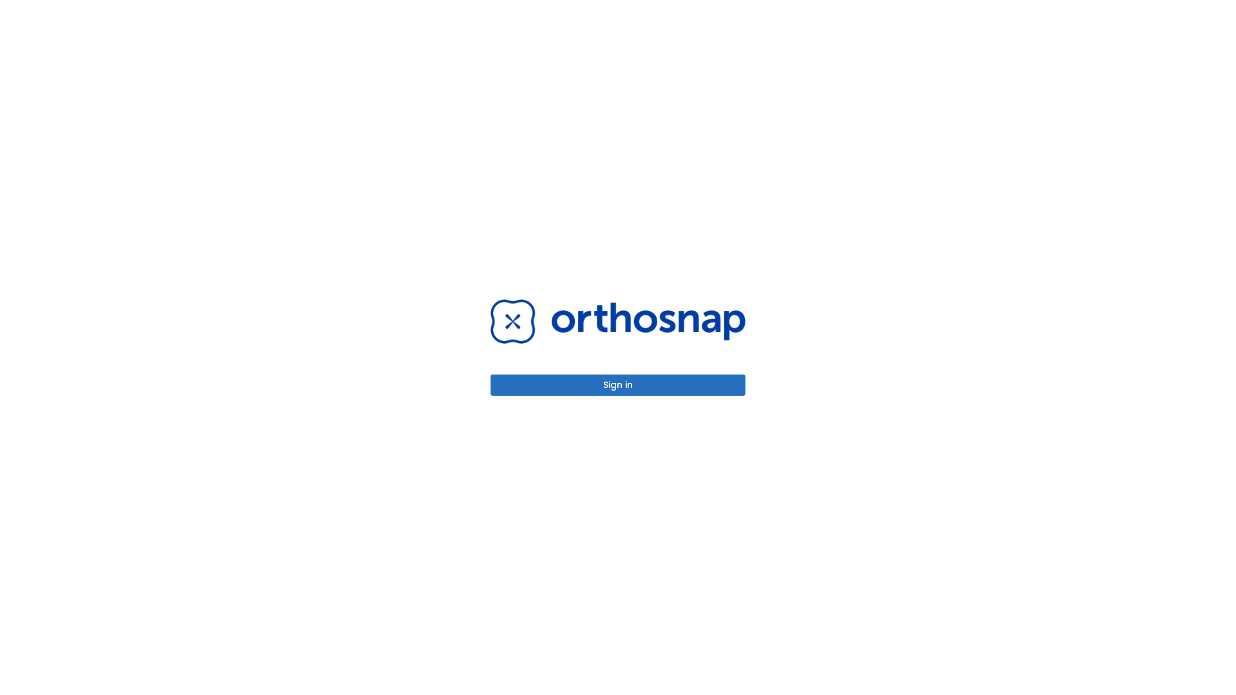
click at [618, 385] on button "Sign in" at bounding box center [618, 385] width 255 height 21
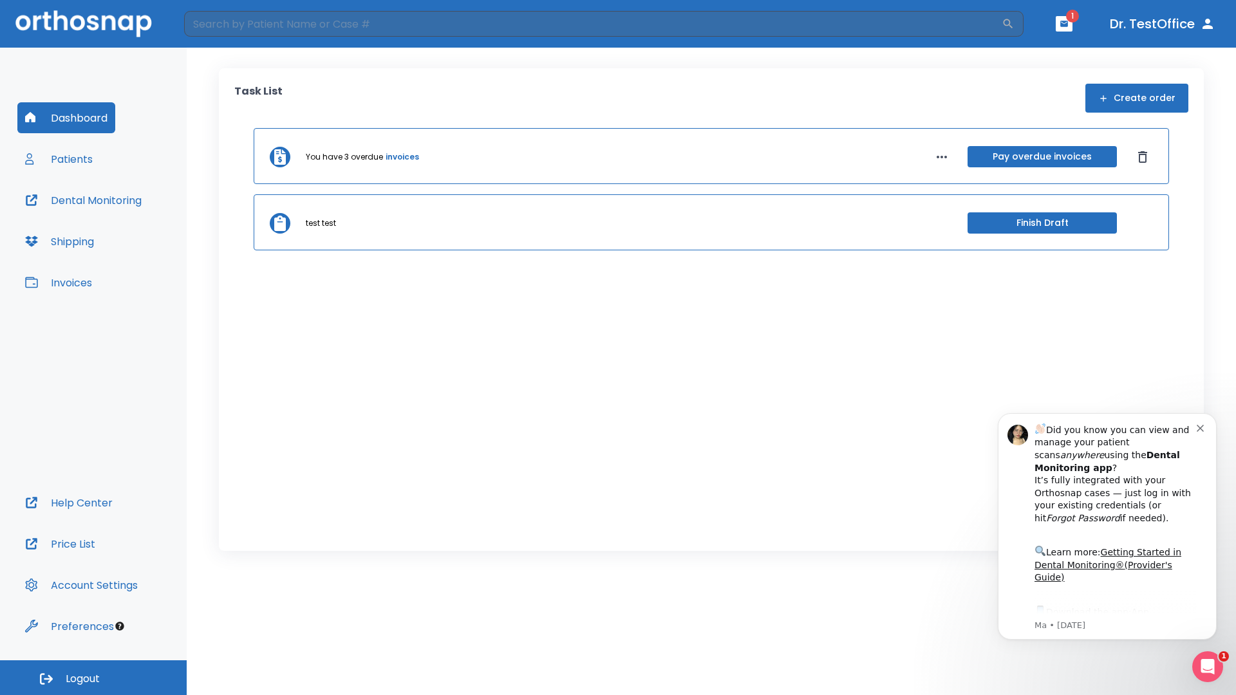
click at [93, 678] on span "Logout" at bounding box center [83, 679] width 34 height 14
